Goal: Information Seeking & Learning: Learn about a topic

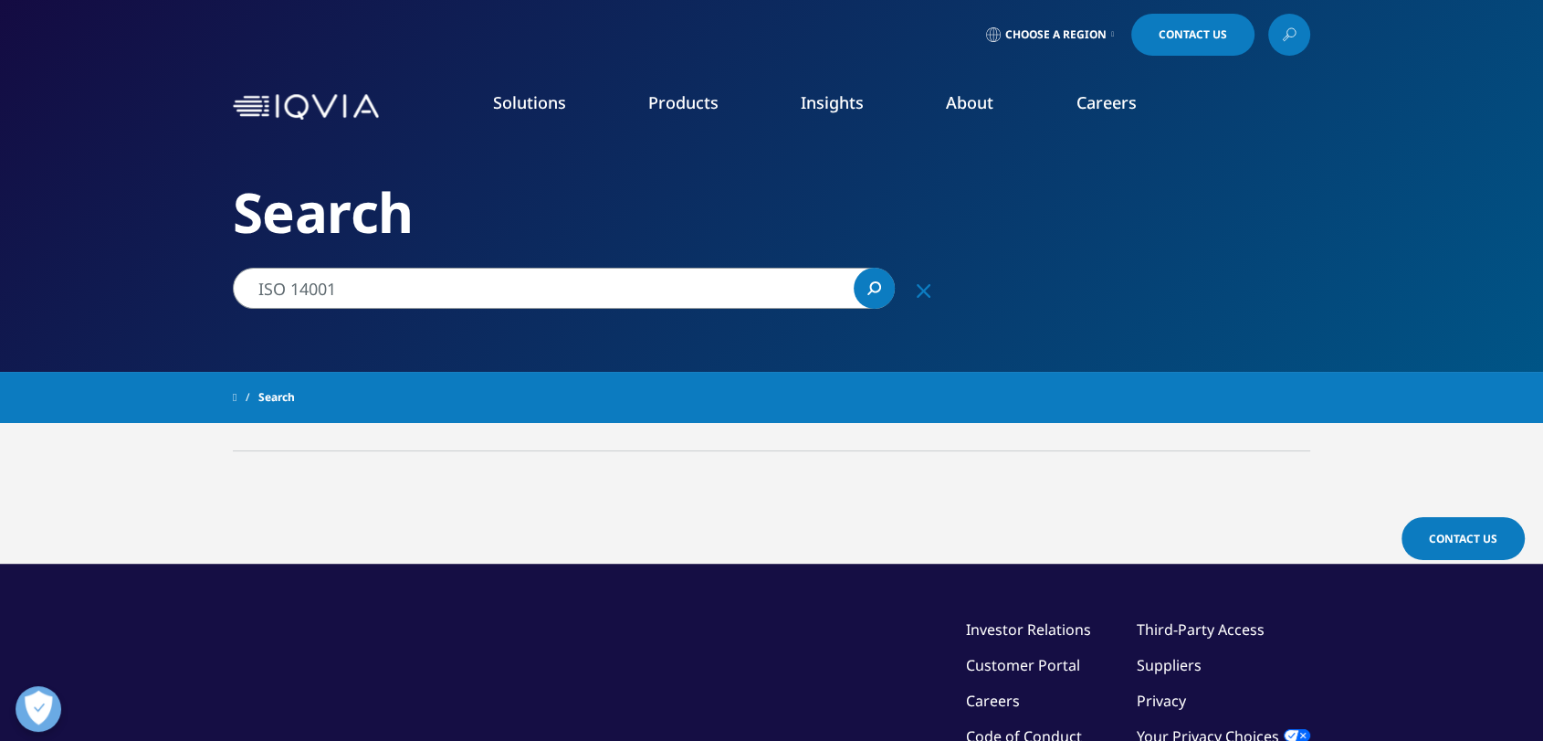
click at [382, 279] on input "ISO 14001" at bounding box center [564, 288] width 662 height 41
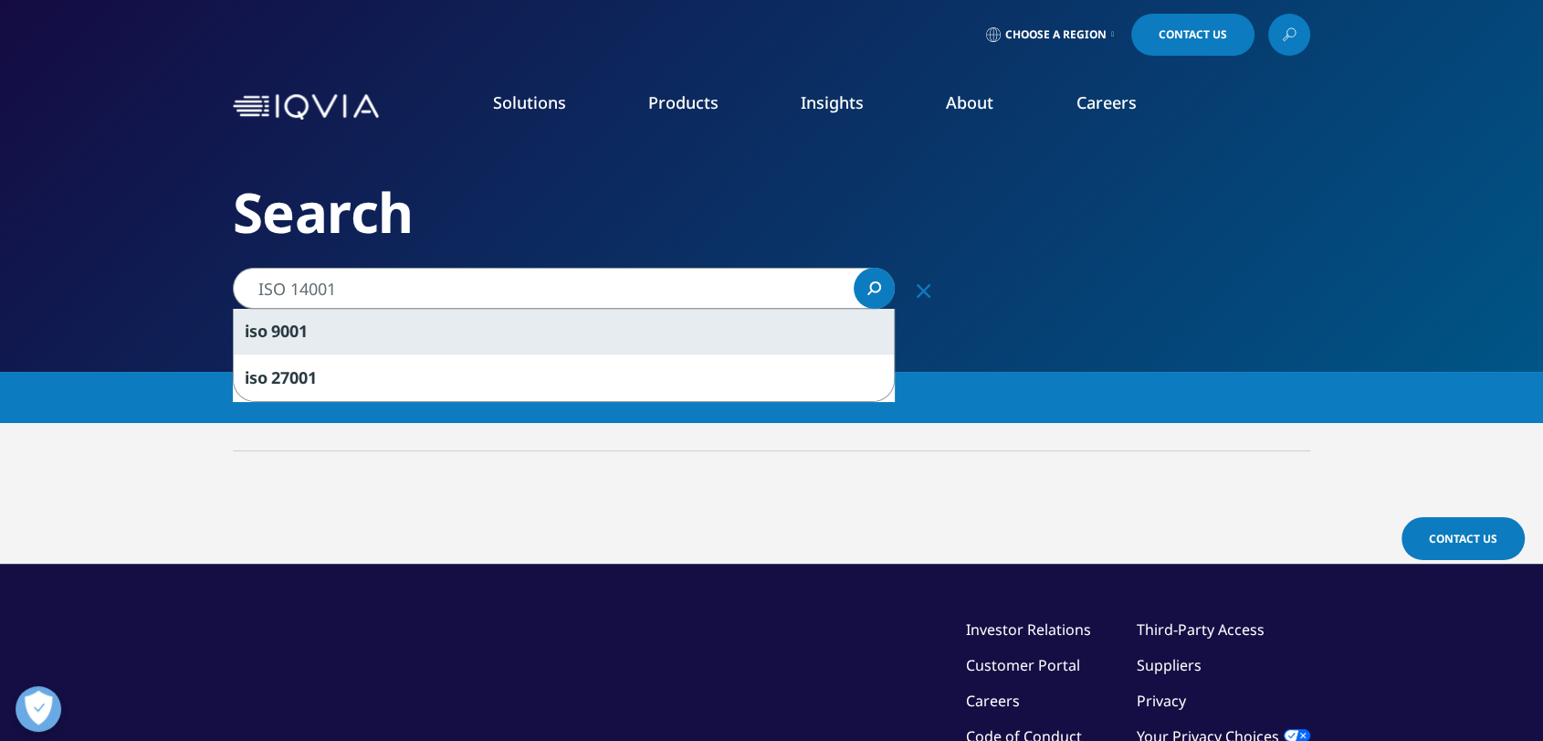
click at [335, 322] on div "iso 9001" at bounding box center [564, 332] width 660 height 46
type input "iso 9001"
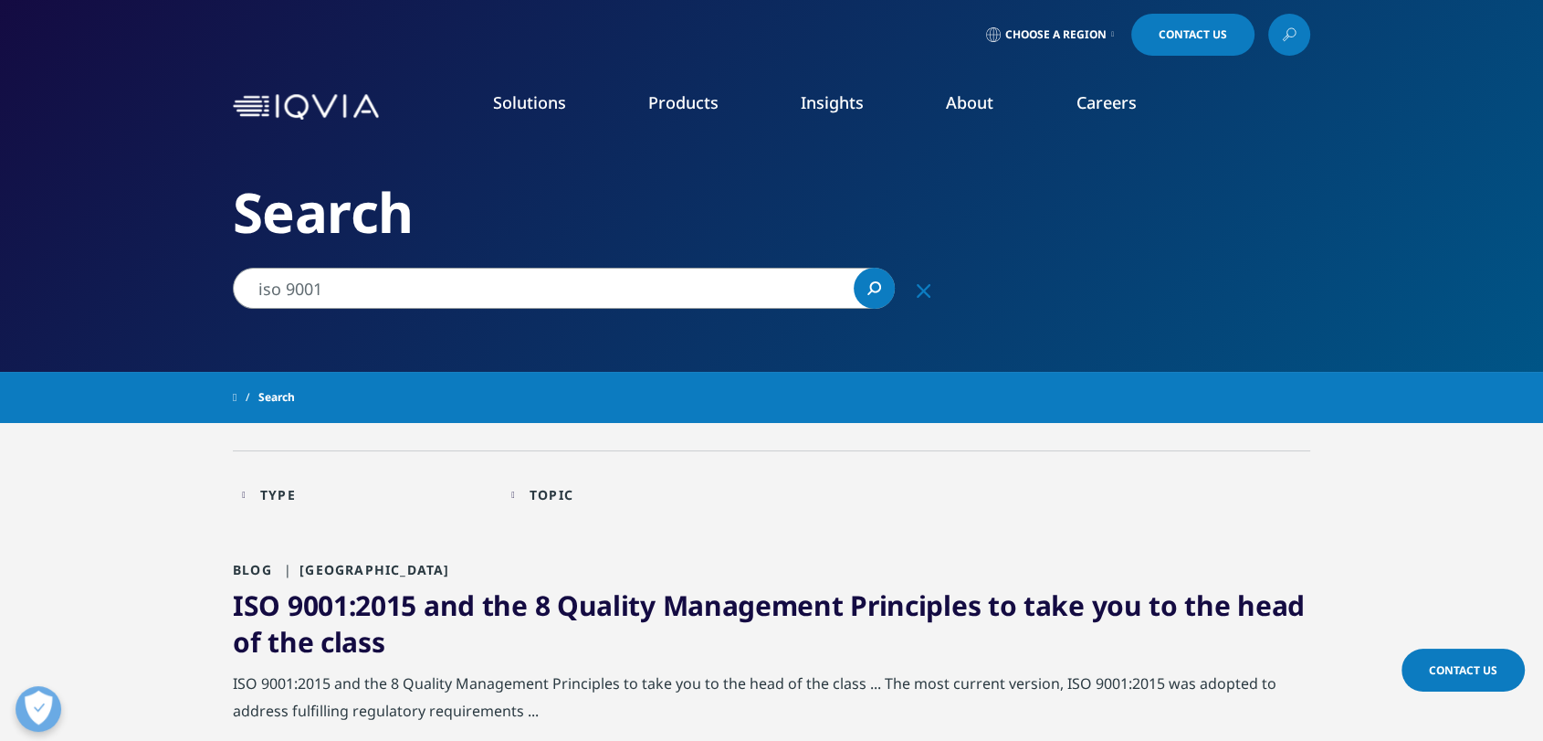
click at [476, 383] on link "Sustainability" at bounding box center [627, 384] width 366 height 20
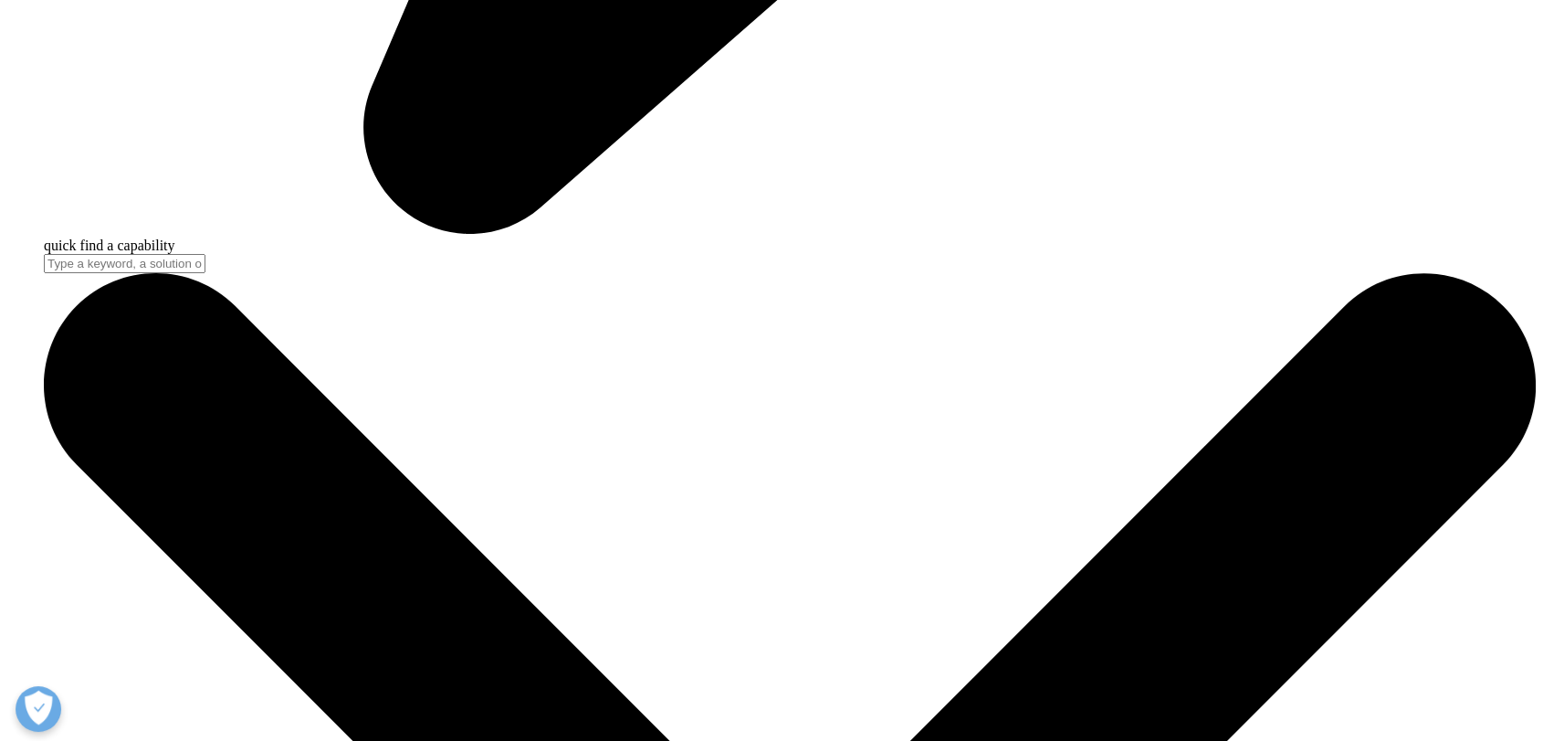
scroll to position [6291, 0]
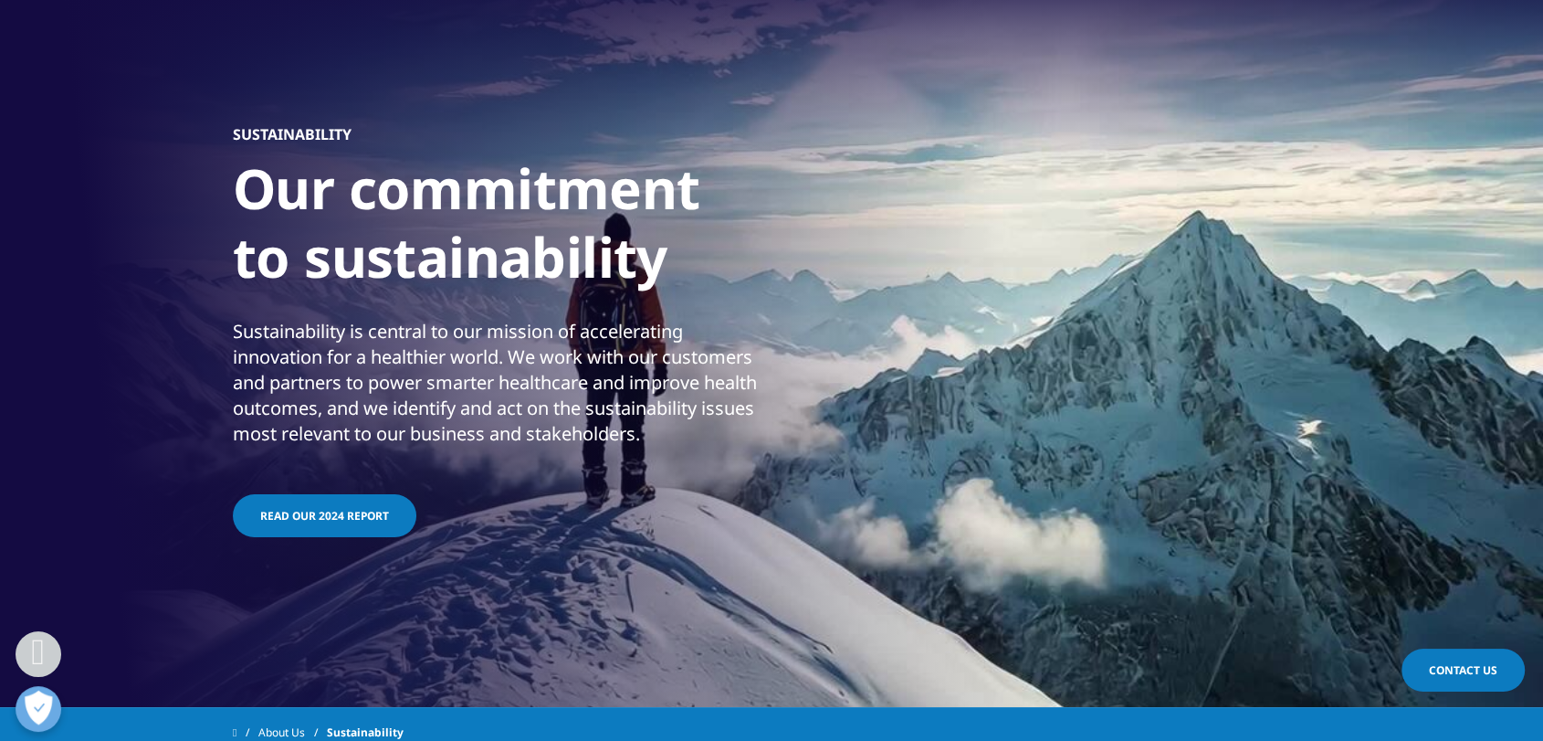
scroll to position [0, 0]
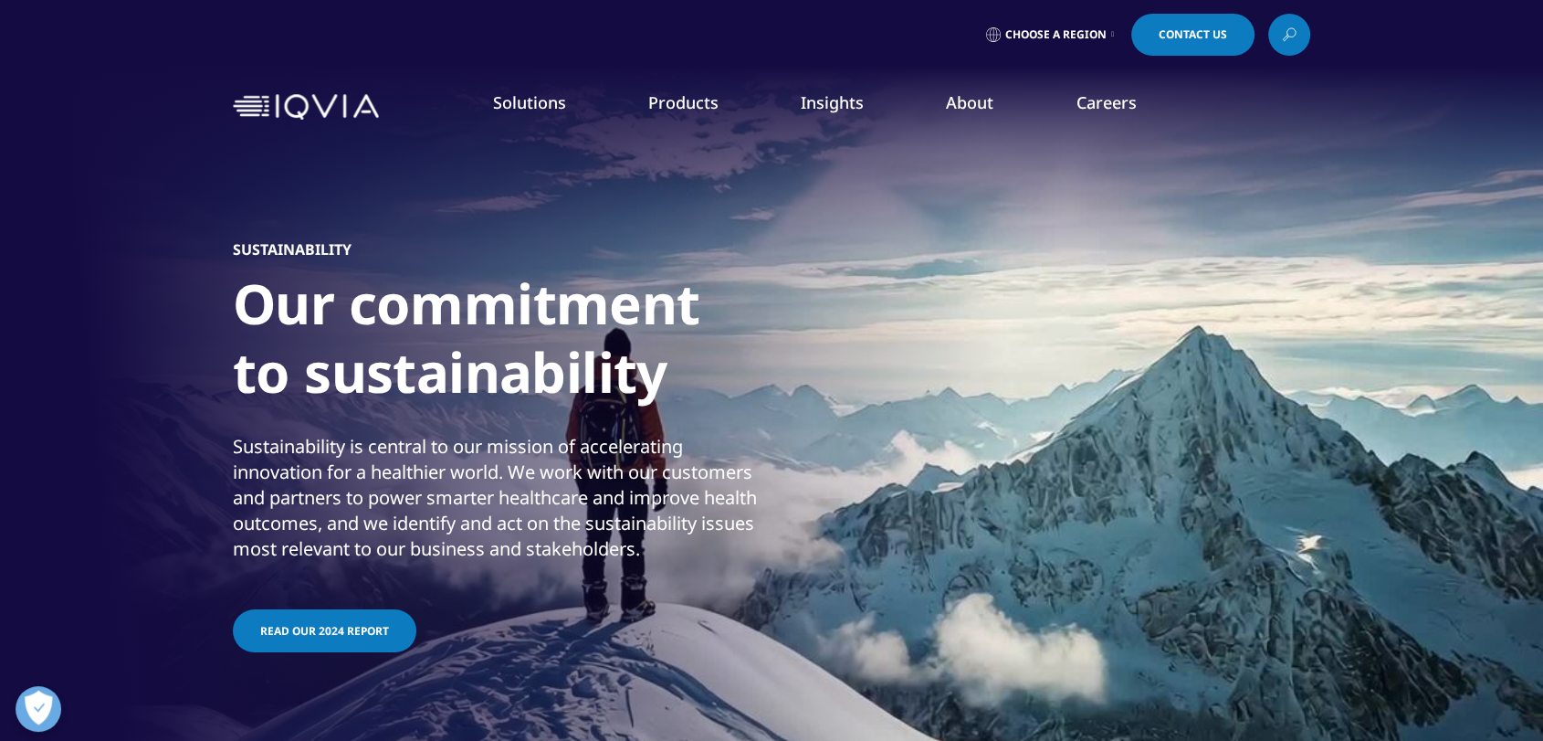
click at [1290, 35] on icon at bounding box center [1289, 35] width 15 height 24
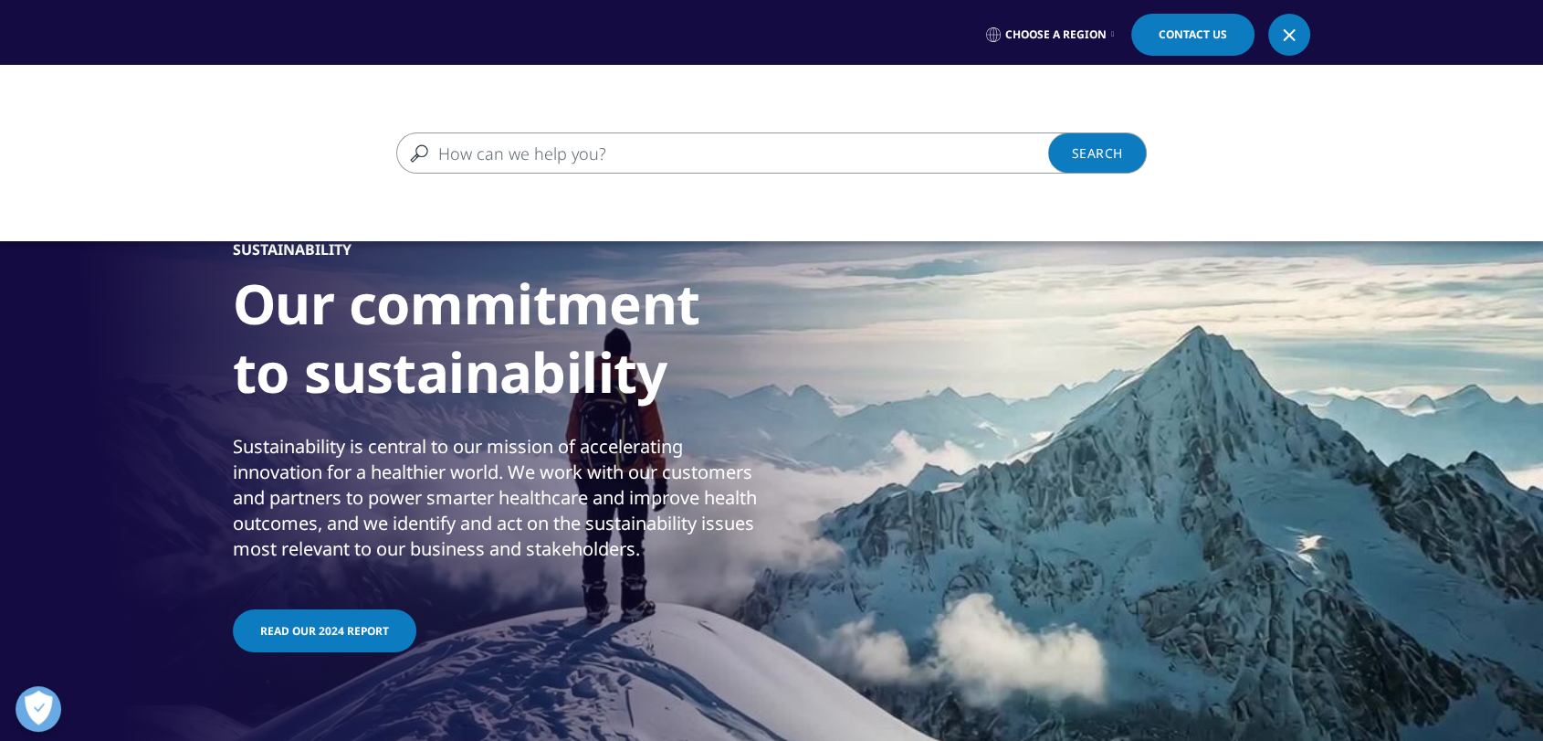
click at [469, 151] on input "Search" at bounding box center [745, 152] width 698 height 41
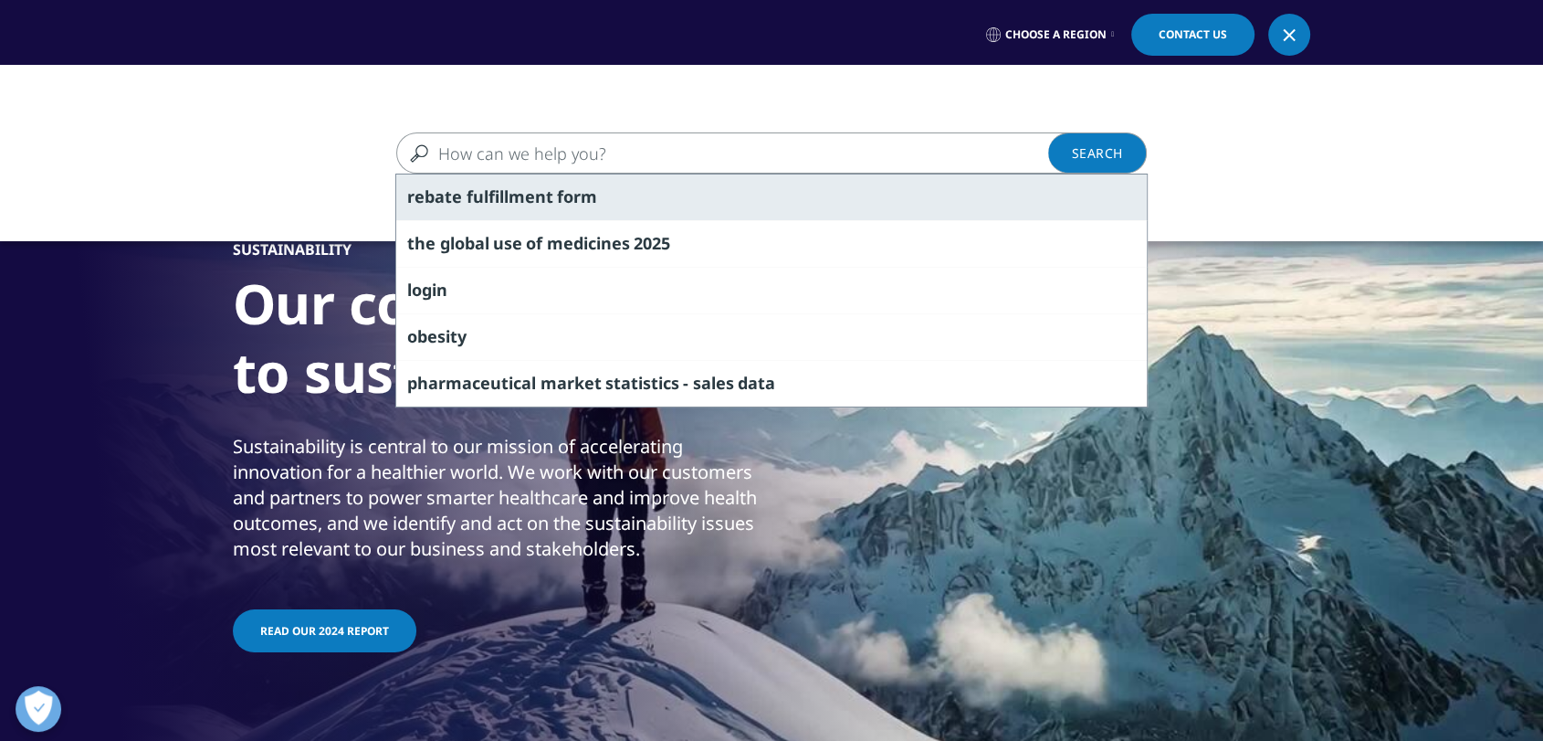
paste input "ISO 14001"
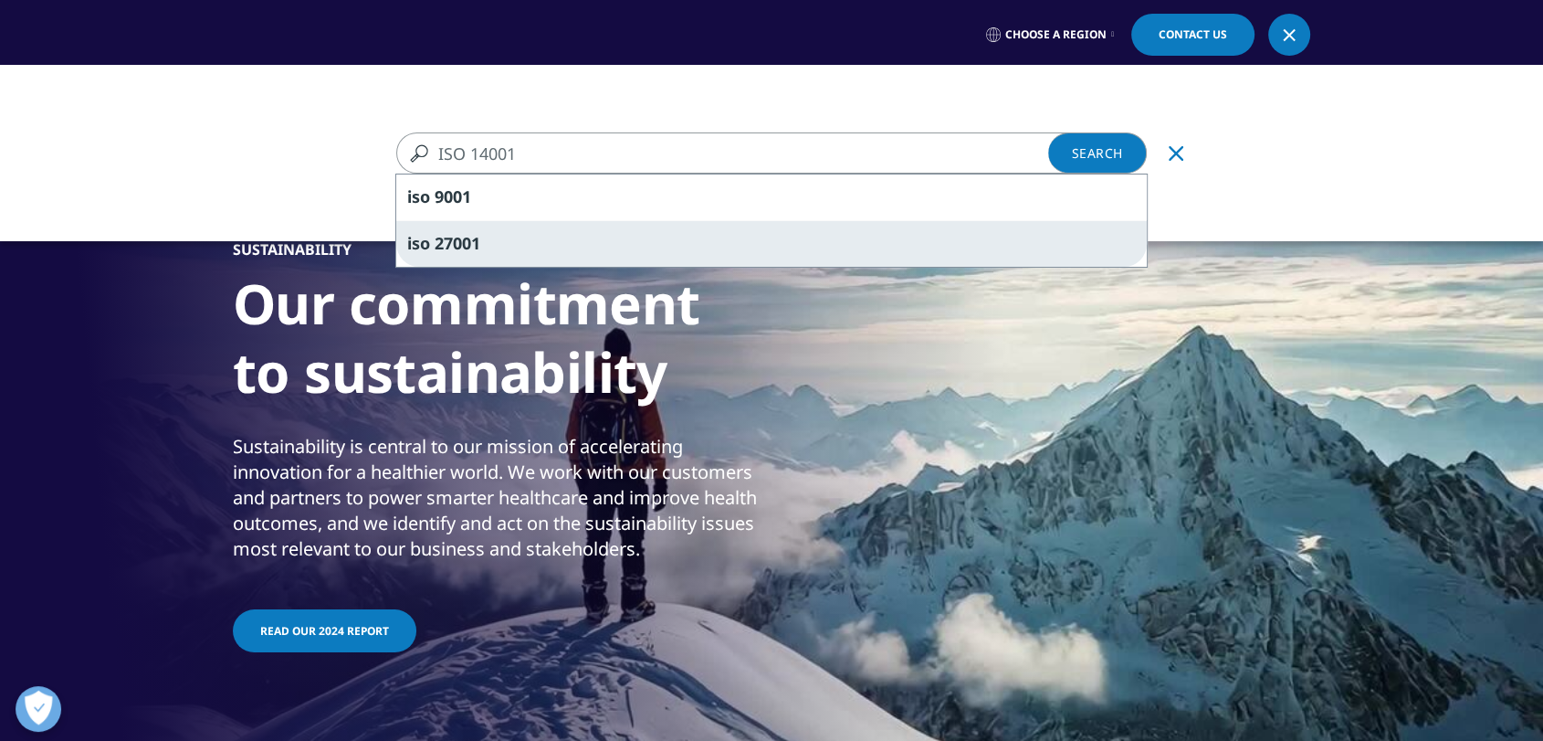
type input "ISO 14001"
click at [491, 247] on div "iso 27001" at bounding box center [771, 243] width 751 height 47
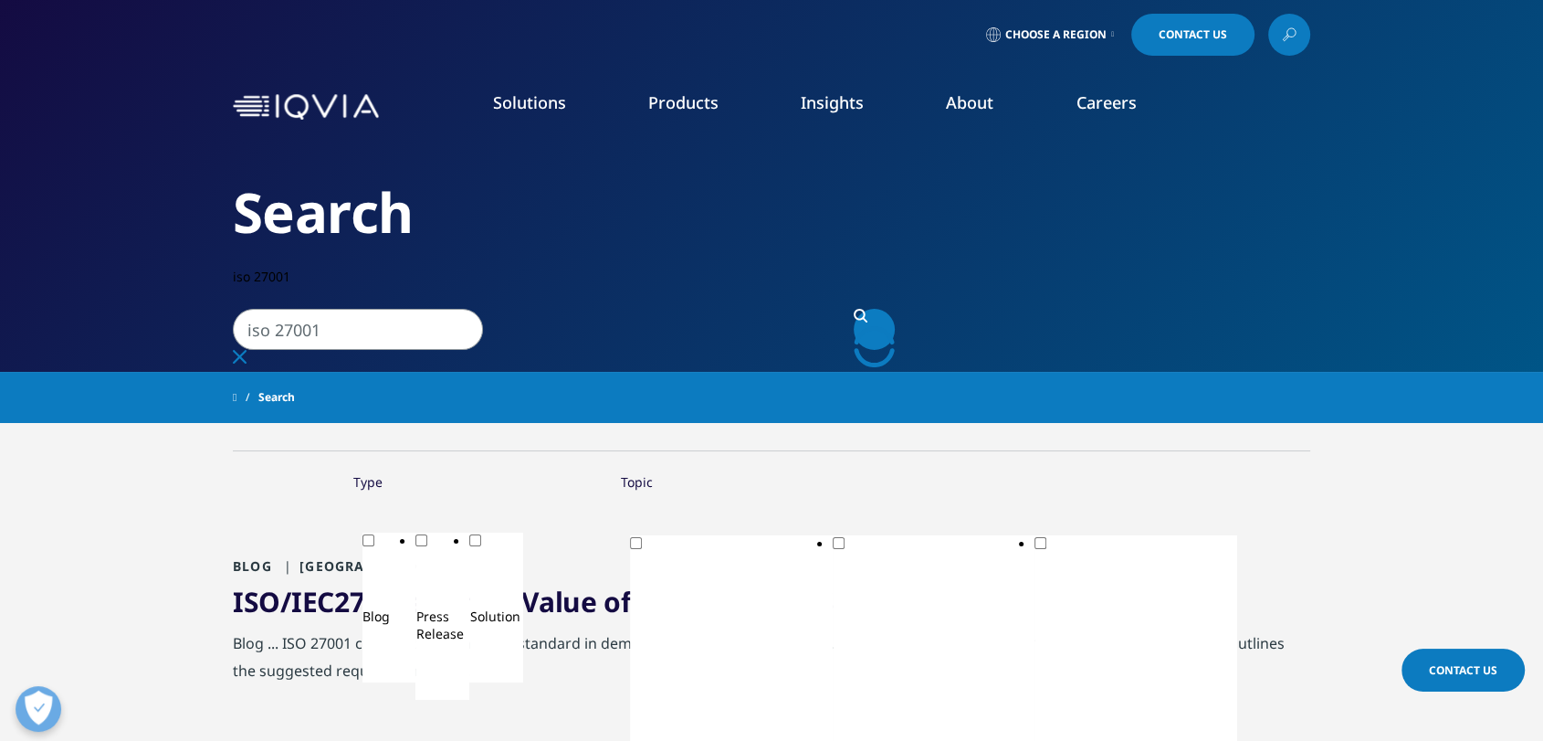
click at [404, 309] on input "iso 27001" at bounding box center [358, 329] width 250 height 41
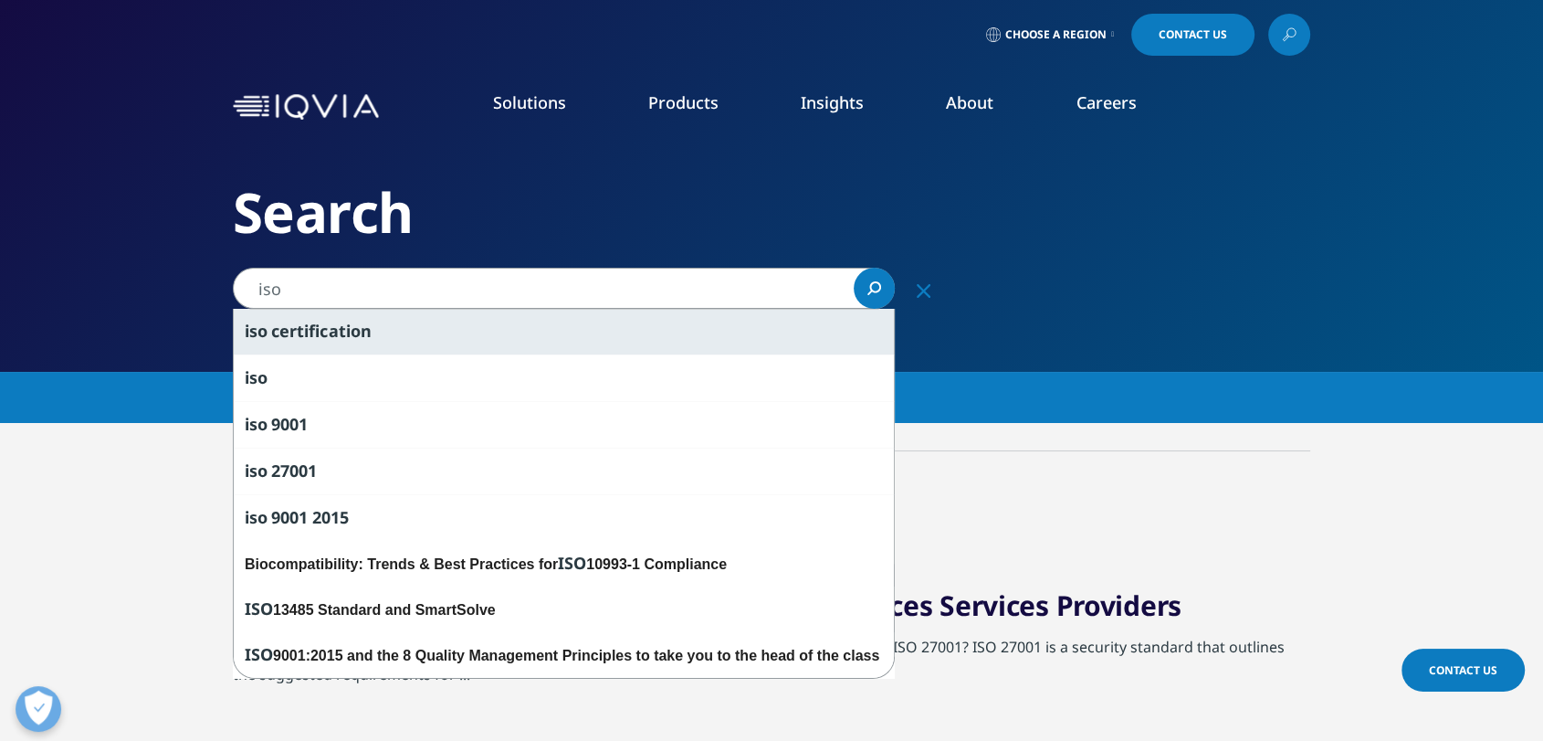
click at [384, 339] on div "iso certification" at bounding box center [564, 332] width 660 height 46
type input "iso certification"
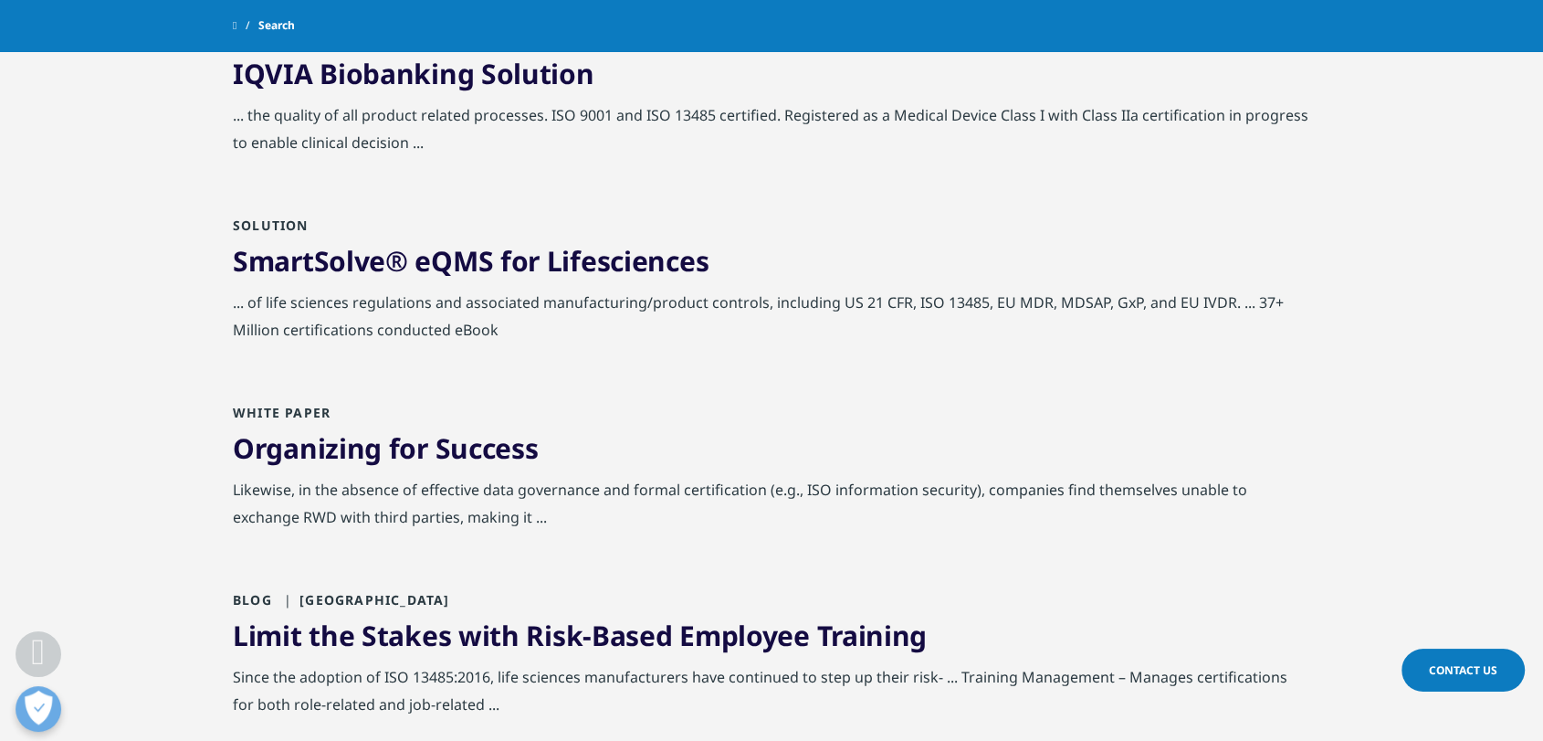
scroll to position [1015, 0]
